Goal: Task Accomplishment & Management: Use online tool/utility

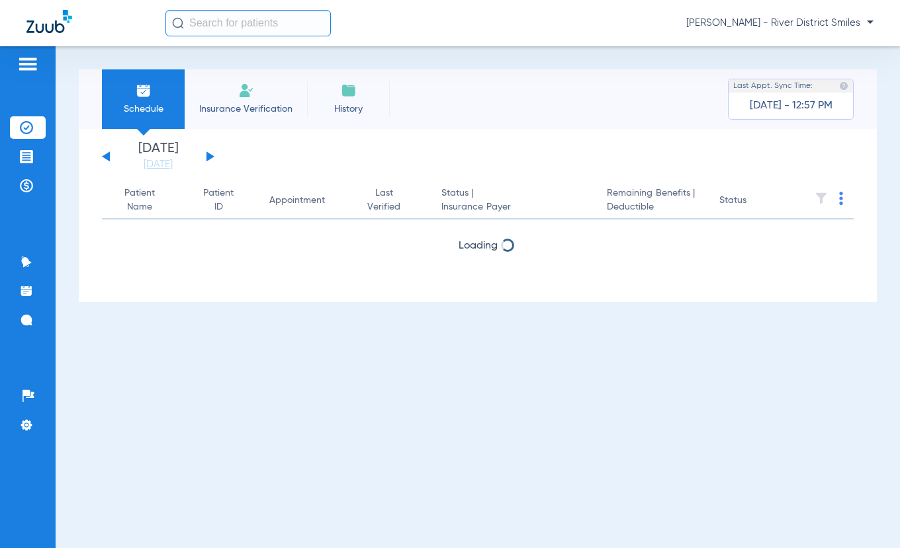
click at [255, 107] on span "Insurance Verification" at bounding box center [245, 109] width 103 height 13
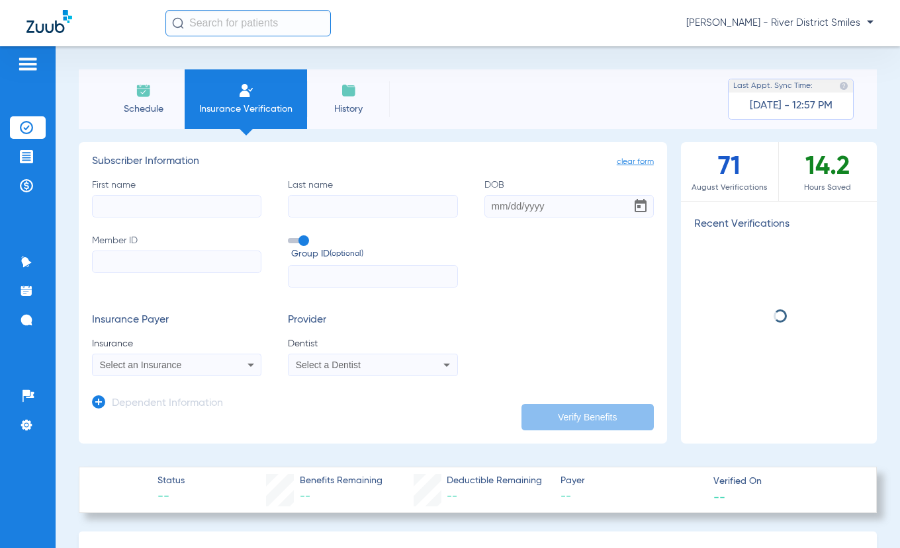
click at [162, 198] on input "First name" at bounding box center [176, 206] width 169 height 22
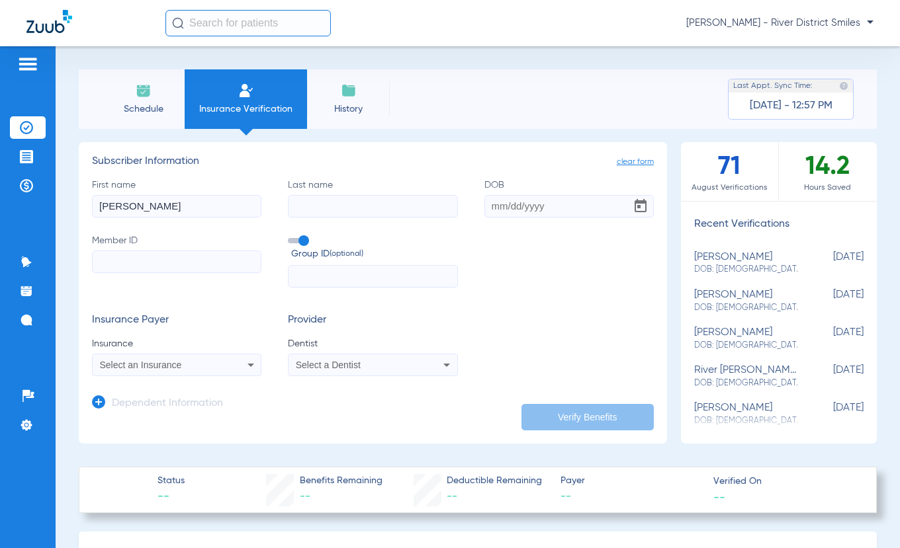
type input "[PERSON_NAME]"
click at [352, 223] on div "First name [PERSON_NAME] Last name coffet DOB Member ID Group ID (optional)" at bounding box center [373, 234] width 562 height 110
click at [356, 206] on input "coffet" at bounding box center [372, 206] width 169 height 22
type input "[PERSON_NAME]"
type input "[DATE]"
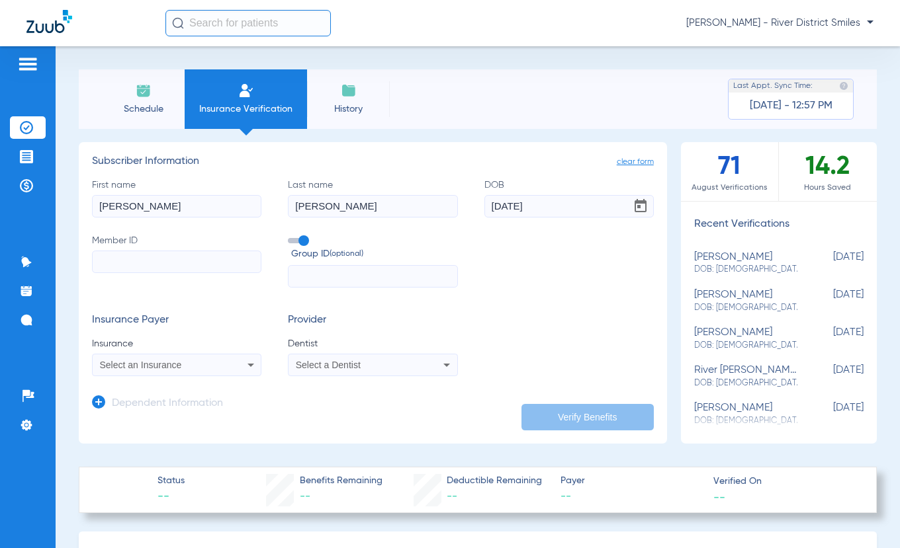
click at [156, 247] on label "Member ID" at bounding box center [176, 261] width 169 height 54
click at [156, 251] on input "Member ID" at bounding box center [176, 262] width 169 height 22
click at [157, 259] on input "Member ID" at bounding box center [176, 262] width 169 height 22
type input "S4G369W23579"
click at [303, 280] on input "text" at bounding box center [372, 276] width 169 height 22
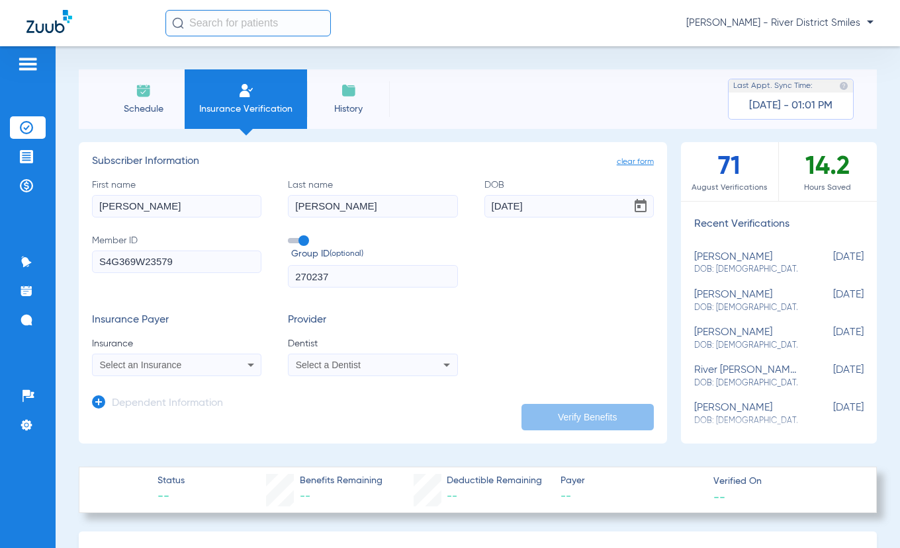
type input "270237"
click at [202, 366] on div "Select an Insurance" at bounding box center [162, 365] width 124 height 9
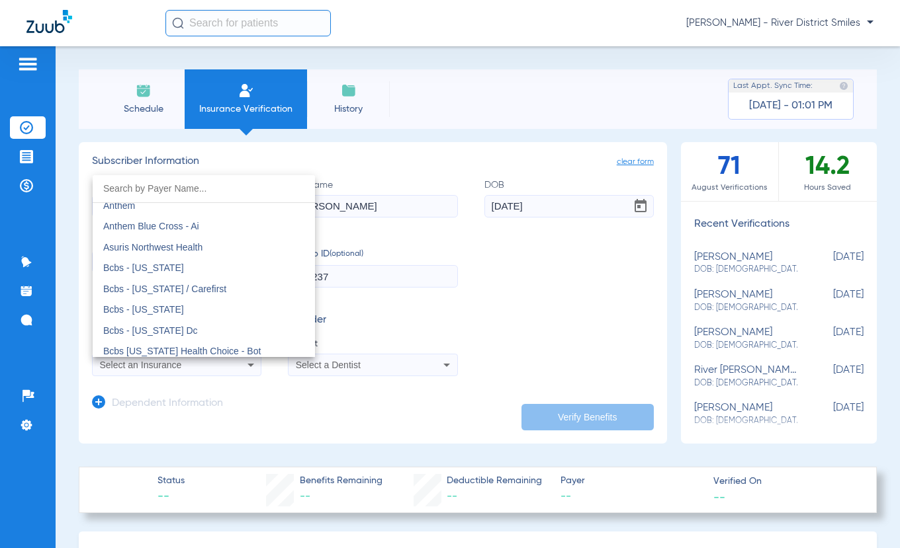
scroll to position [463, 0]
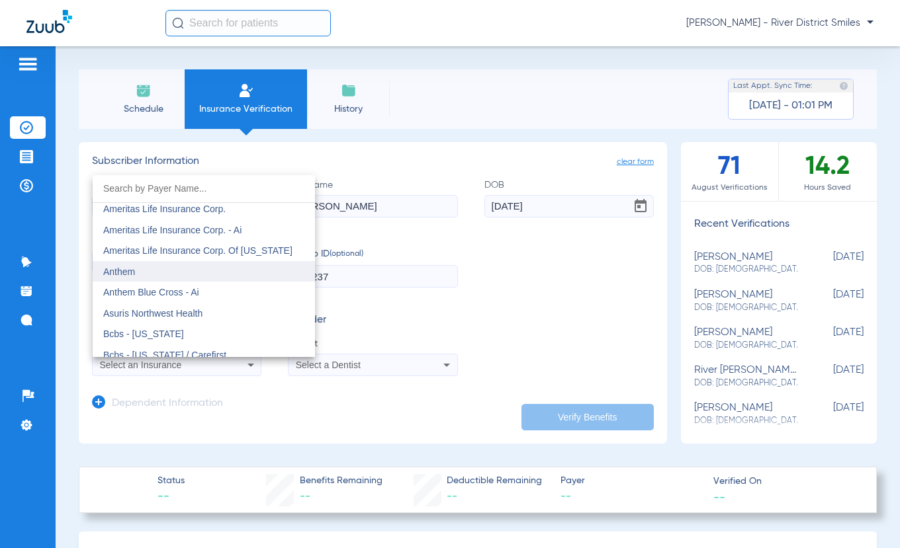
click at [187, 274] on mat-option "Anthem" at bounding box center [204, 271] width 222 height 21
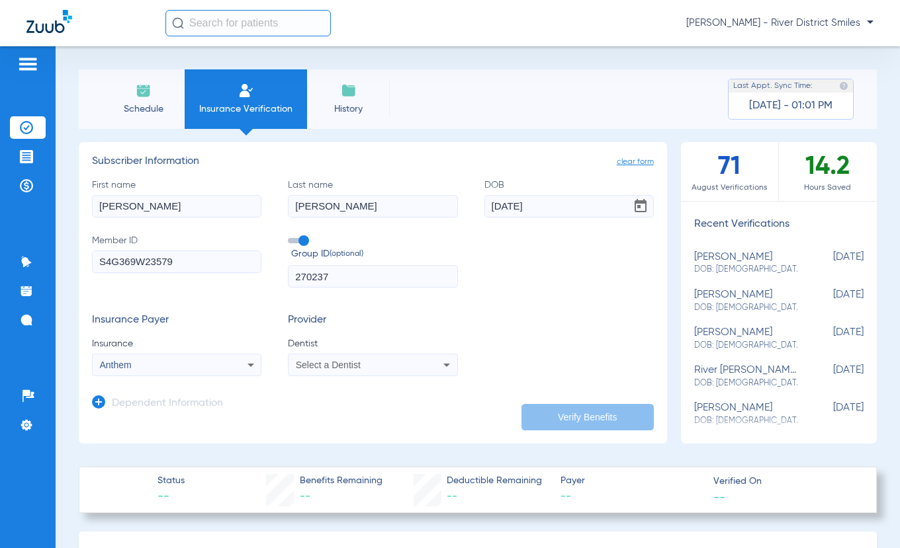
click at [330, 365] on span "Select a Dentist" at bounding box center [328, 365] width 65 height 11
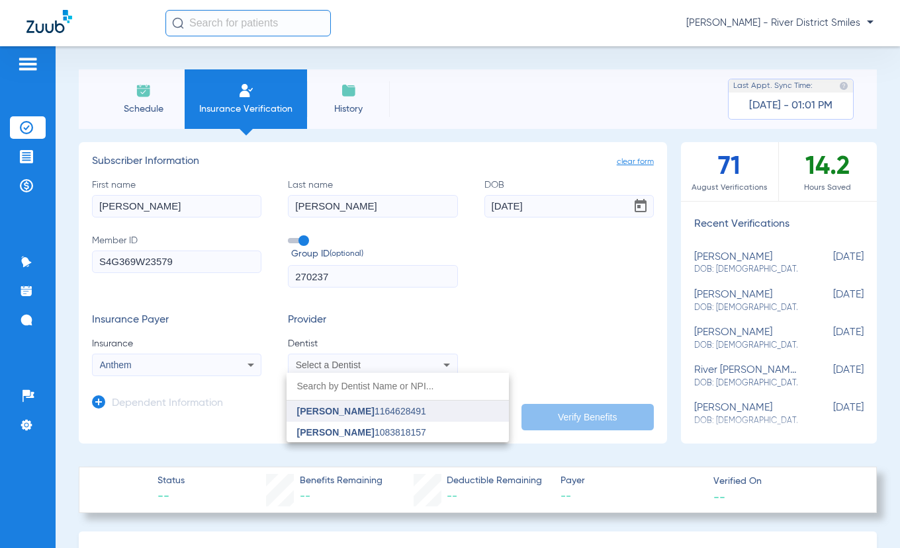
click at [331, 406] on mat-option "[PERSON_NAME] 1164628491" at bounding box center [397, 411] width 222 height 21
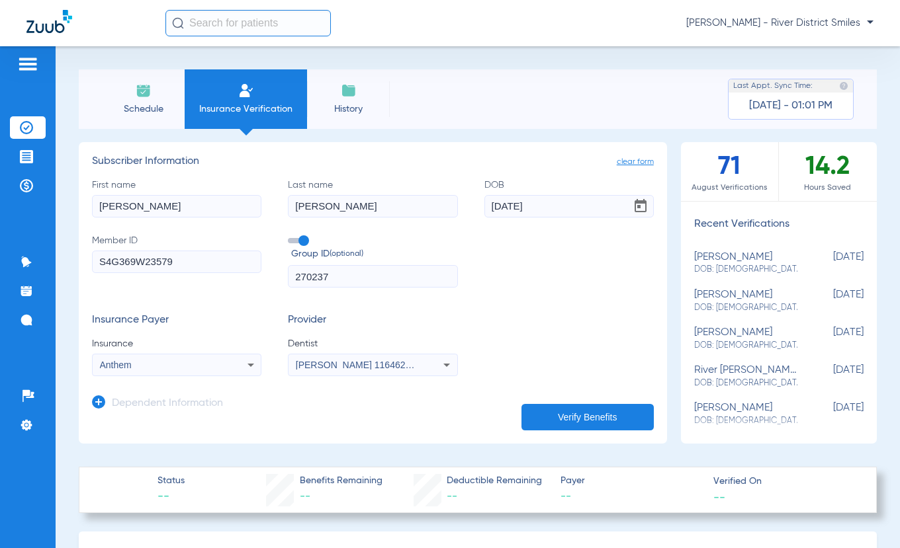
click at [579, 417] on button "Verify Benefits" at bounding box center [587, 417] width 132 height 26
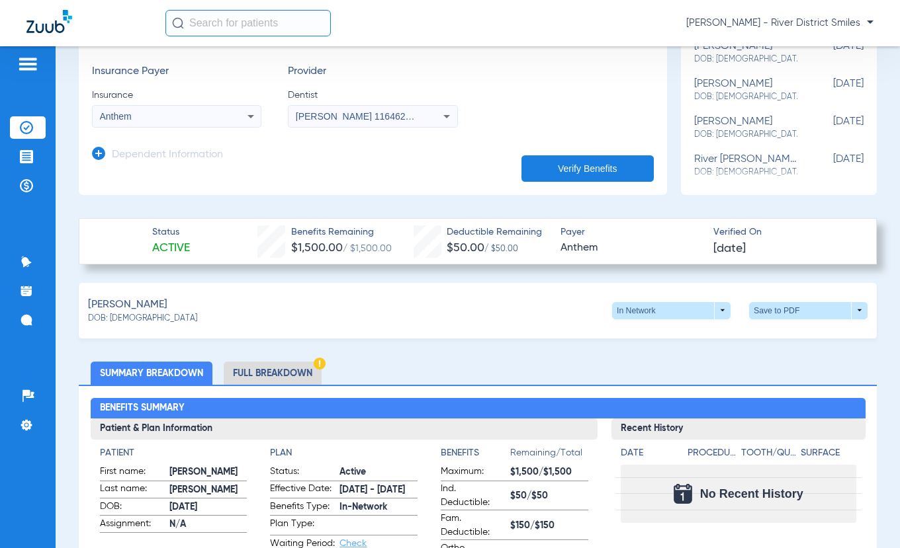
scroll to position [377, 0]
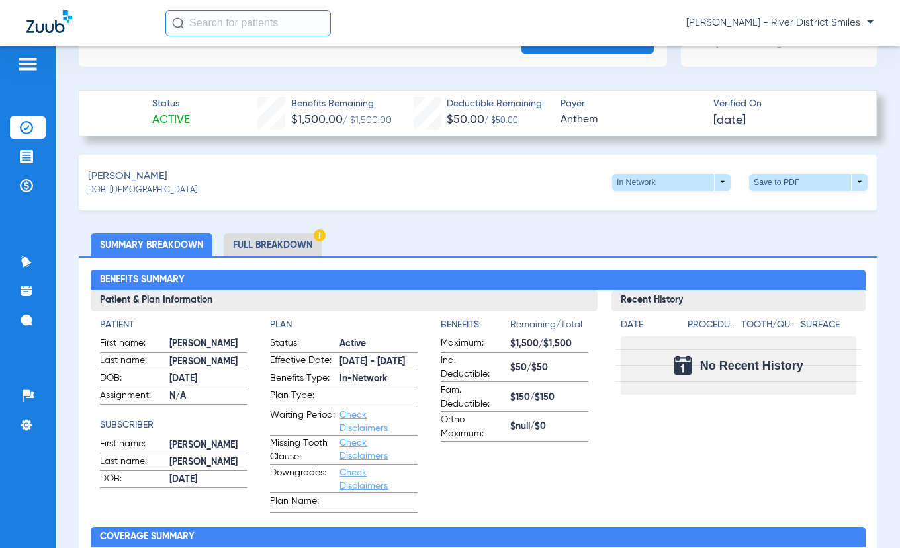
click at [292, 242] on li "Full Breakdown" at bounding box center [273, 245] width 98 height 23
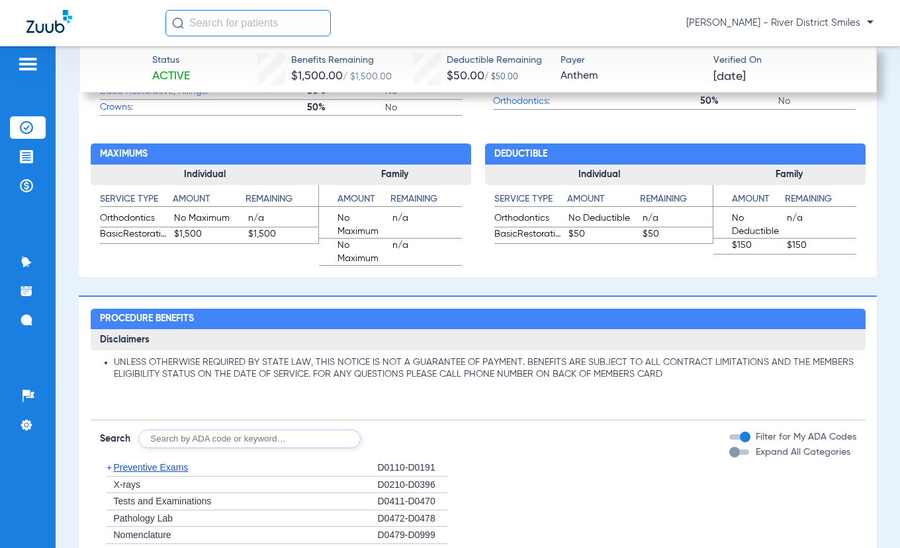
scroll to position [1303, 0]
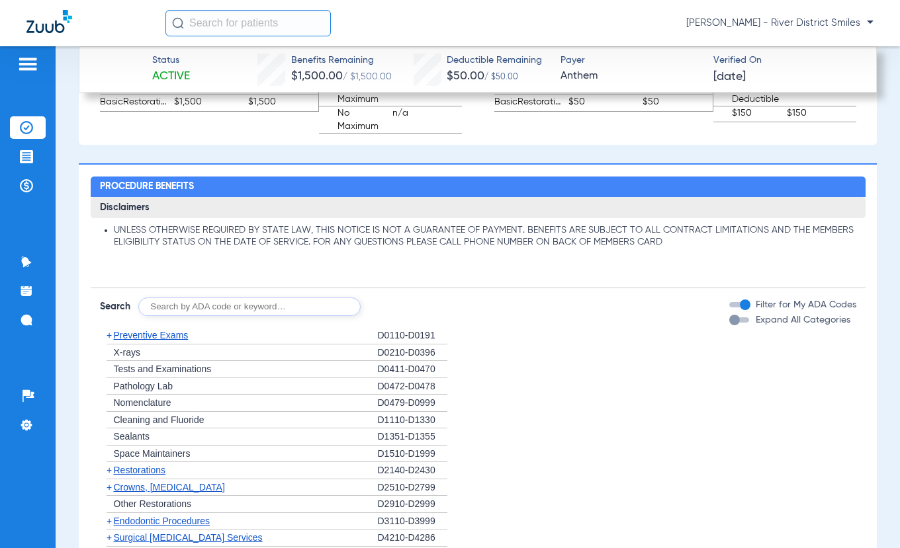
click at [163, 335] on span "Preventive Exams" at bounding box center [151, 335] width 75 height 11
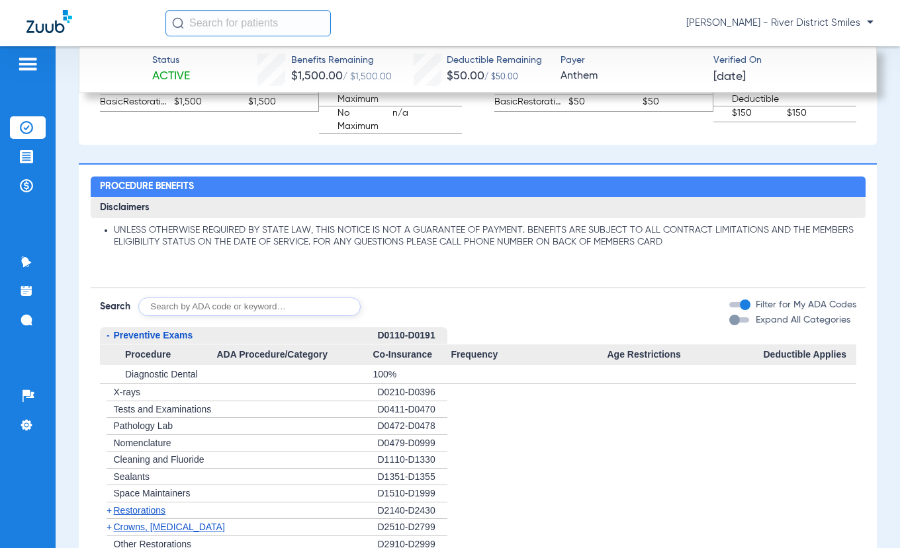
click at [163, 335] on span "Preventive Exams" at bounding box center [153, 335] width 79 height 11
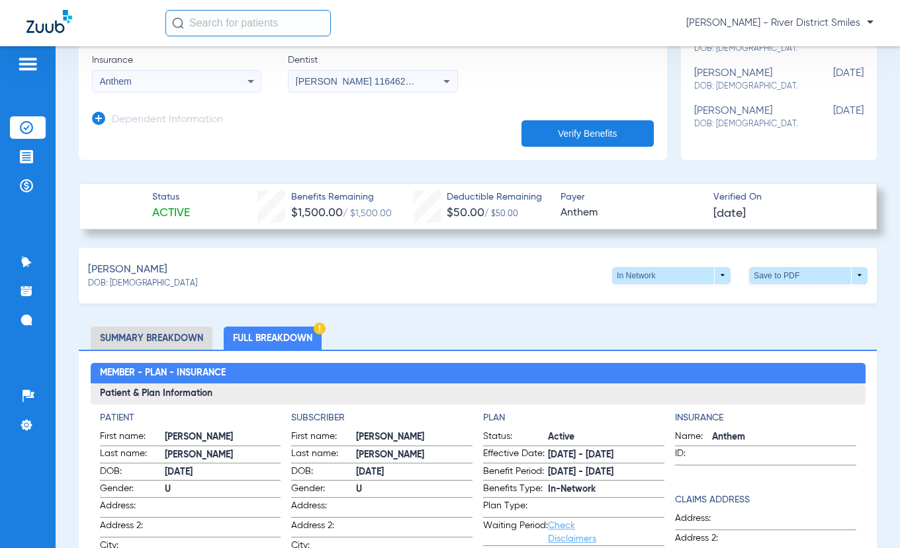
scroll to position [397, 0]
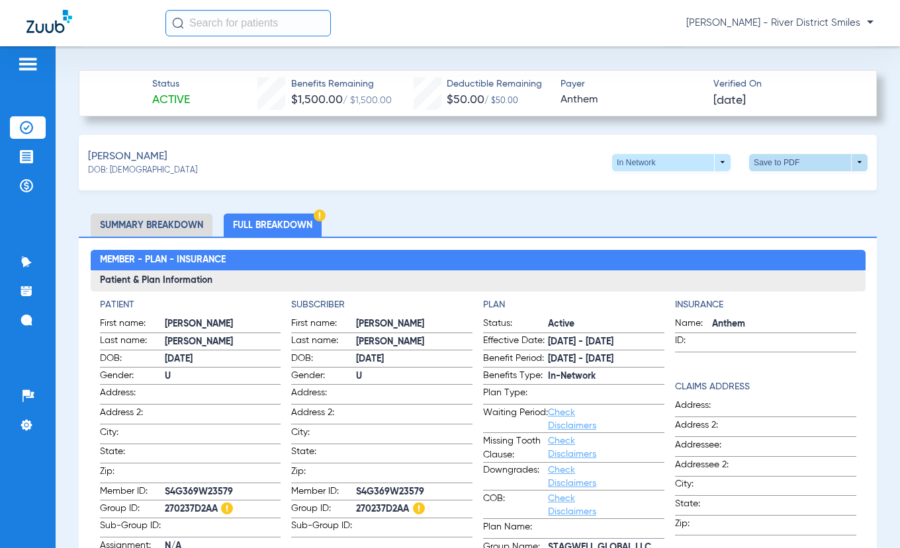
click at [793, 157] on span at bounding box center [809, 163] width 32 height 32
click at [671, 189] on button "insert_drive_file Save to PDF" at bounding box center [686, 187] width 100 height 26
click at [170, 219] on li "Summary Breakdown" at bounding box center [152, 225] width 122 height 23
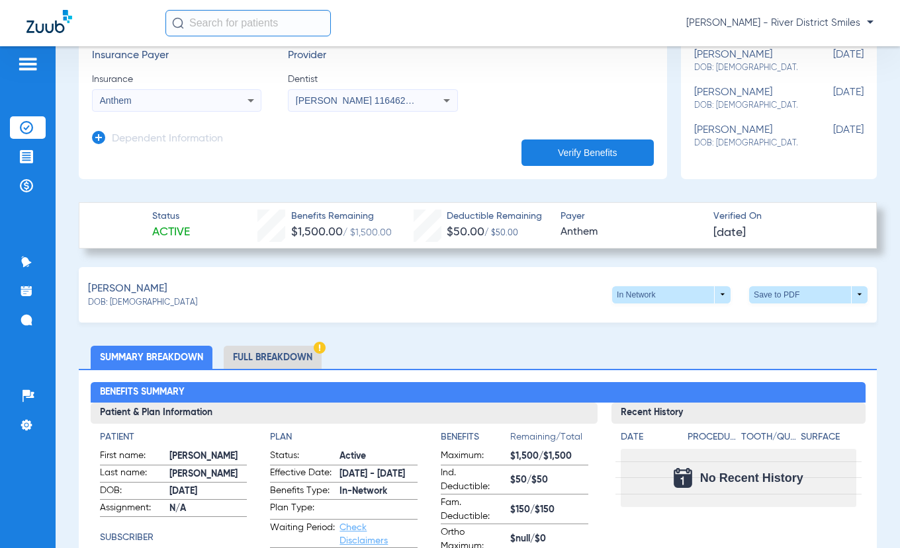
scroll to position [0, 0]
